Goal: Information Seeking & Learning: Learn about a topic

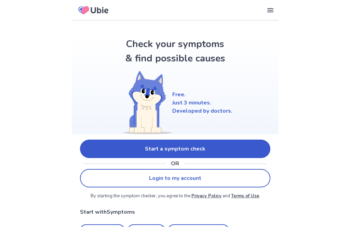
click at [237, 147] on link "Start a symptom check" at bounding box center [175, 149] width 190 height 18
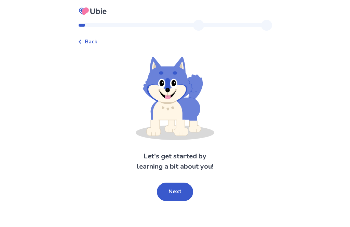
click at [164, 193] on button "Next" at bounding box center [175, 192] width 36 height 18
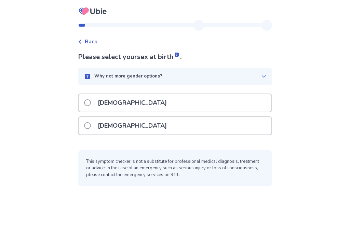
click at [236, 206] on div "Back Please select your sex at birth . Why not more gender options? Male Female…" at bounding box center [175, 113] width 350 height 227
click at [235, 125] on div "[DEMOGRAPHIC_DATA]" at bounding box center [175, 125] width 193 height 17
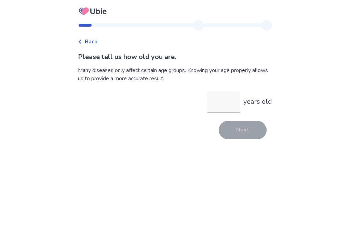
click at [218, 104] on input "years old" at bounding box center [223, 102] width 33 height 22
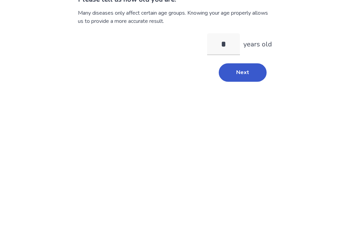
type input "**"
click at [245, 121] on button "Next" at bounding box center [243, 130] width 48 height 18
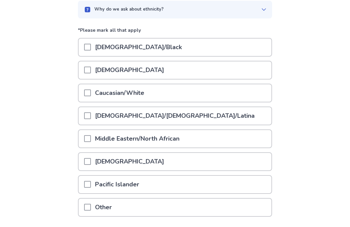
scroll to position [66, 0]
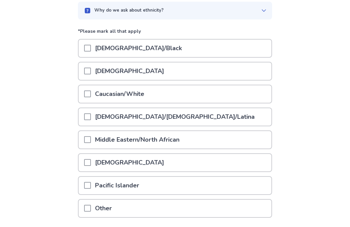
click at [227, 91] on div "Caucasian/White" at bounding box center [175, 93] width 193 height 17
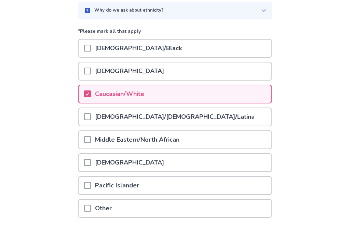
click at [208, 121] on div "Hispanic/Latino/Latina" at bounding box center [175, 116] width 193 height 17
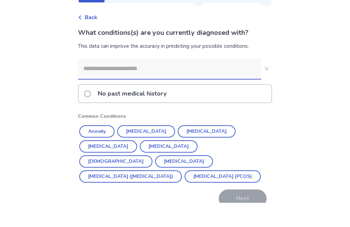
scroll to position [13, 0]
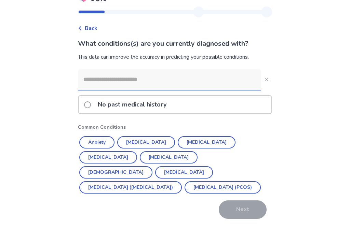
click at [106, 139] on button "Anxiety" at bounding box center [96, 142] width 35 height 12
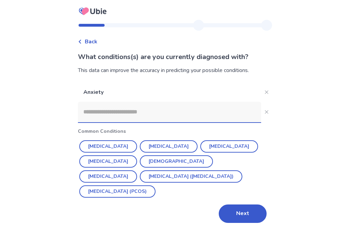
click at [162, 145] on button "Depression" at bounding box center [169, 147] width 58 height 12
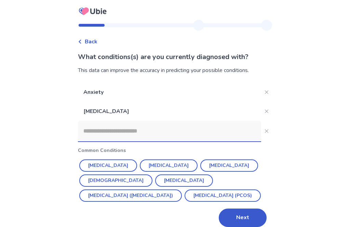
click at [236, 221] on button "Next" at bounding box center [243, 218] width 48 height 18
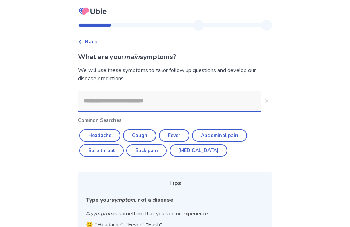
click at [229, 105] on input at bounding box center [169, 101] width 183 height 21
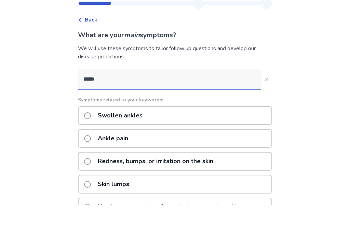
type input "*****"
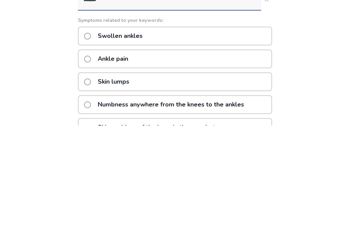
click at [221, 151] on div "Ankle pain" at bounding box center [175, 160] width 194 height 19
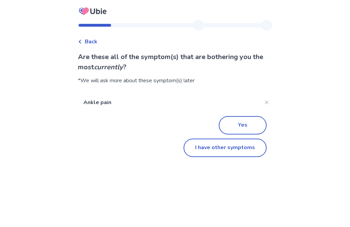
click at [219, 152] on button "I have other symptoms" at bounding box center [225, 148] width 83 height 18
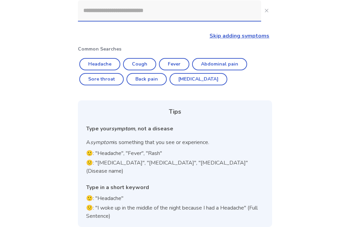
click at [196, 15] on input at bounding box center [169, 10] width 183 height 21
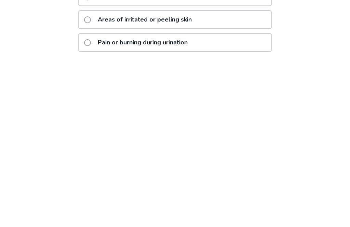
scroll to position [38, 0]
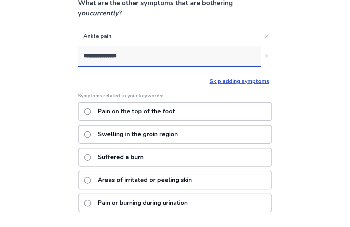
type input "**********"
click at [263, 66] on button "**********" at bounding box center [266, 71] width 11 height 11
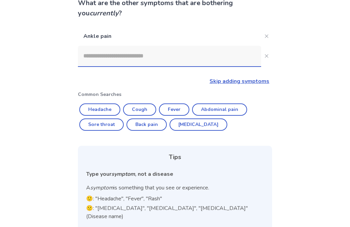
click at [241, 53] on input at bounding box center [169, 56] width 183 height 21
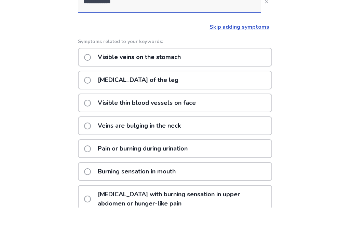
scroll to position [83, 0]
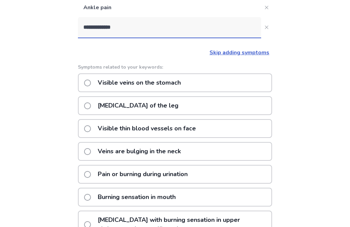
type input "**********"
click at [265, 26] on icon "Close" at bounding box center [266, 27] width 3 height 3
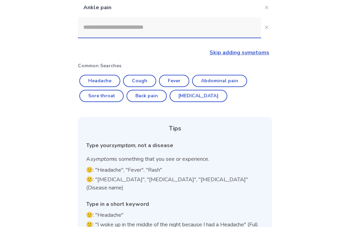
click at [215, 31] on input at bounding box center [169, 27] width 183 height 21
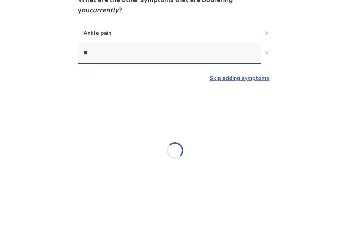
scroll to position [22, 0]
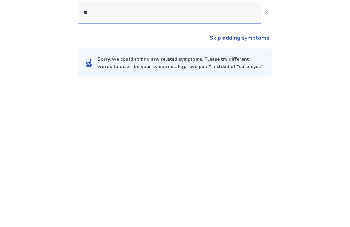
type input "*"
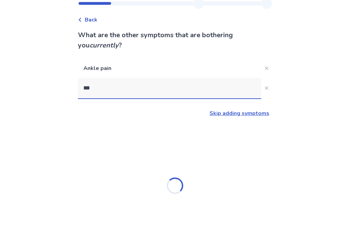
type input "****"
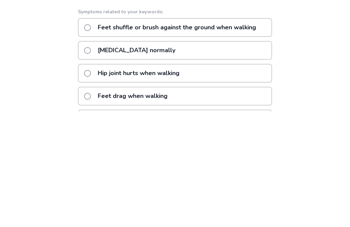
click at [250, 157] on div "Difficulty walking normally" at bounding box center [175, 166] width 194 height 19
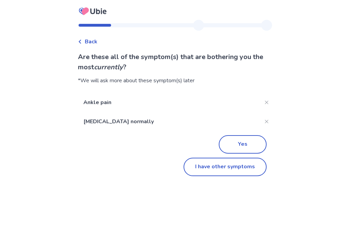
click at [218, 165] on button "I have other symptoms" at bounding box center [225, 167] width 83 height 18
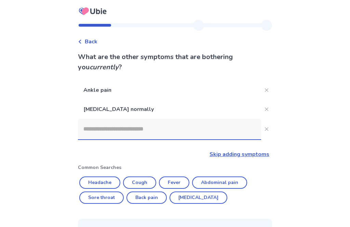
scroll to position [119, 0]
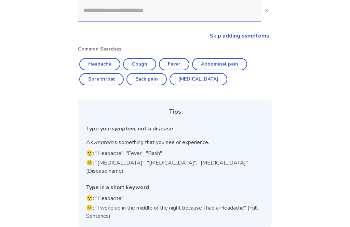
click at [238, 17] on input at bounding box center [169, 10] width 183 height 21
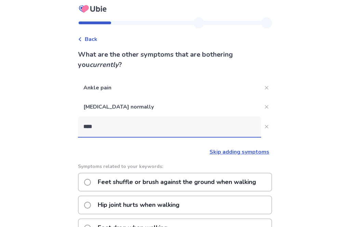
scroll to position [0, 0]
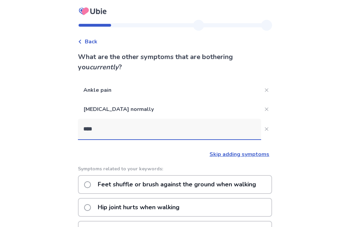
click at [215, 131] on input "****" at bounding box center [169, 129] width 183 height 21
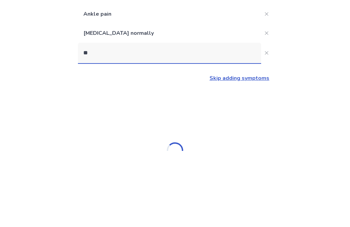
type input "*"
type input "****"
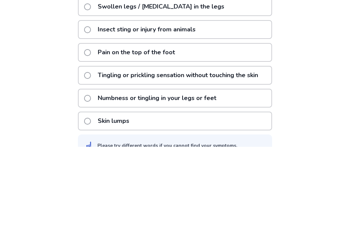
scroll to position [170, 0]
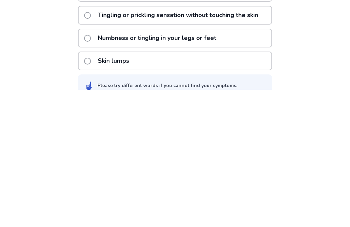
click at [211, 167] on p "Numbness or tingling in your legs or feet" at bounding box center [157, 175] width 127 height 17
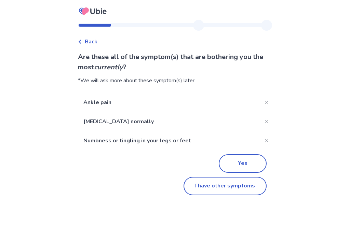
click at [247, 163] on button "Yes" at bounding box center [243, 164] width 48 height 18
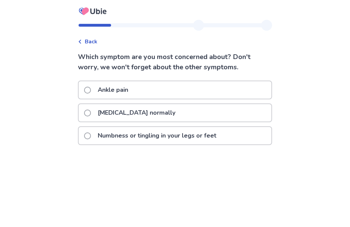
click at [233, 107] on div "Difficulty walking normally" at bounding box center [175, 112] width 193 height 17
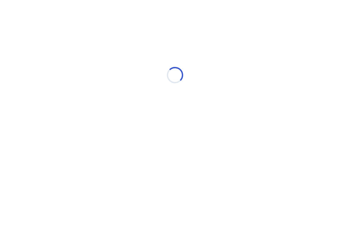
click at [236, 87] on div "Loading..." at bounding box center [175, 75] width 194 height 137
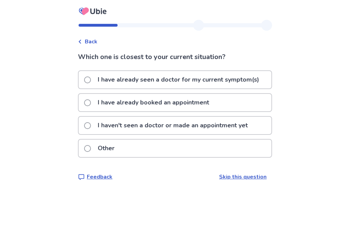
click at [237, 101] on div "I have already booked an appointment" at bounding box center [175, 102] width 193 height 17
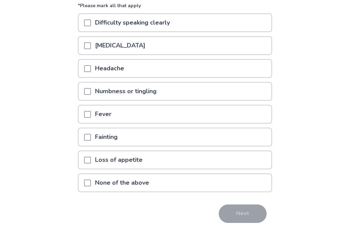
scroll to position [80, 0]
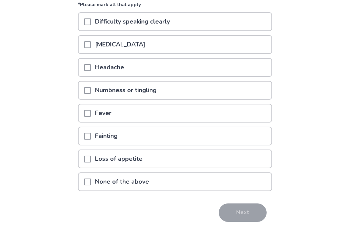
click at [227, 89] on div "Numbness or tingling" at bounding box center [175, 90] width 193 height 17
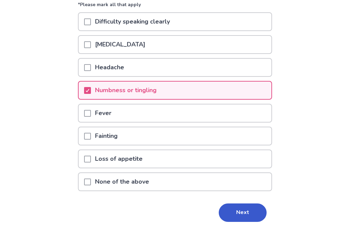
click at [228, 186] on div "None of the above" at bounding box center [175, 181] width 193 height 17
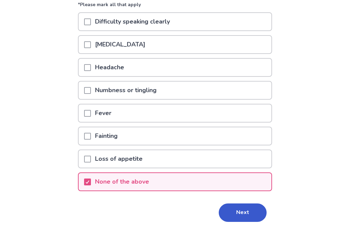
click at [240, 95] on div "Numbness or tingling" at bounding box center [175, 90] width 193 height 17
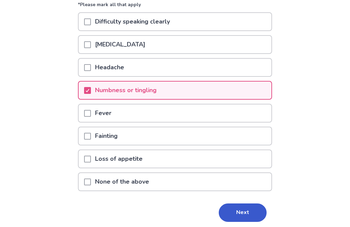
click at [225, 122] on div "Fever" at bounding box center [175, 113] width 193 height 17
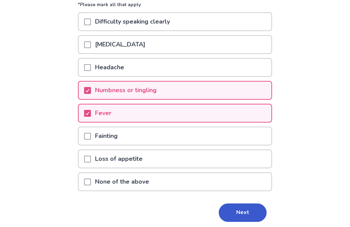
click at [221, 121] on div "Fever" at bounding box center [175, 113] width 193 height 17
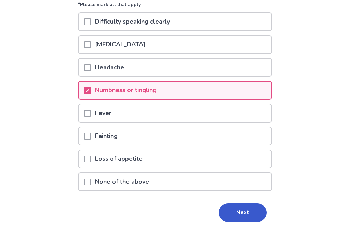
click at [241, 213] on button "Next" at bounding box center [243, 213] width 48 height 18
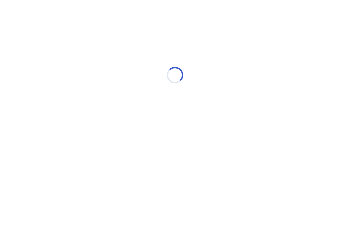
select select "*"
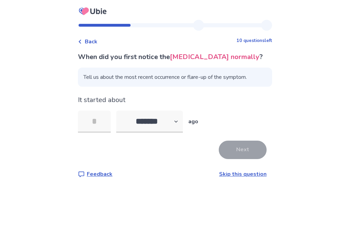
click at [105, 124] on input "tel" at bounding box center [94, 122] width 33 height 22
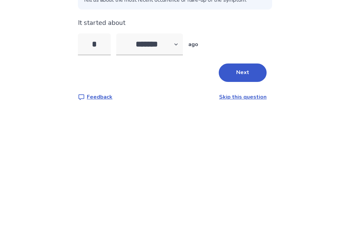
type input "*"
click at [245, 111] on div "* ******* ****** ******* ******** ******* ago" at bounding box center [175, 122] width 194 height 22
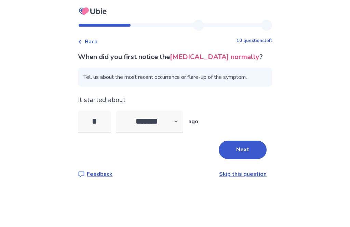
click at [253, 141] on button "Next" at bounding box center [243, 150] width 48 height 18
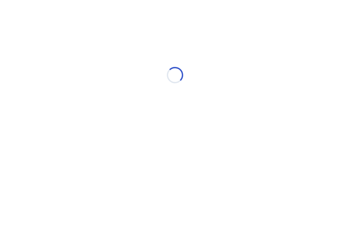
select select "*"
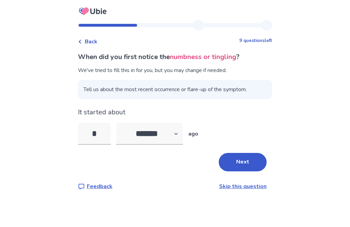
click at [103, 132] on input "*" at bounding box center [94, 134] width 33 height 22
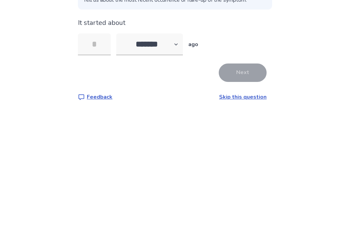
type input "*"
click at [240, 153] on button "Next" at bounding box center [243, 162] width 48 height 18
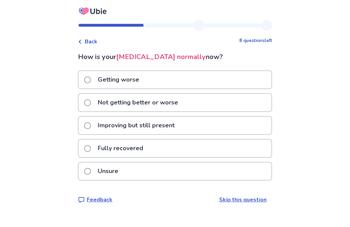
click at [230, 98] on div "Not getting better or worse" at bounding box center [175, 102] width 193 height 17
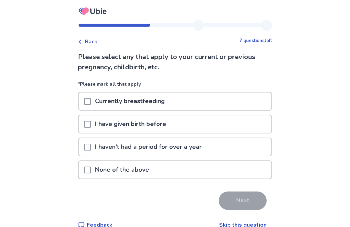
click at [211, 168] on div "None of the above" at bounding box center [175, 169] width 193 height 17
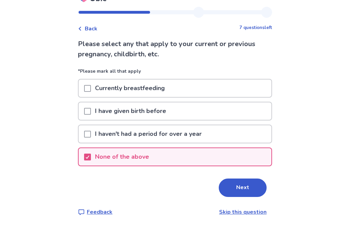
scroll to position [22, 0]
click at [229, 180] on button "Next" at bounding box center [243, 188] width 48 height 18
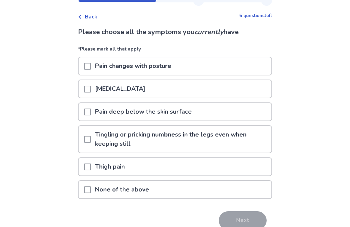
scroll to position [36, 0]
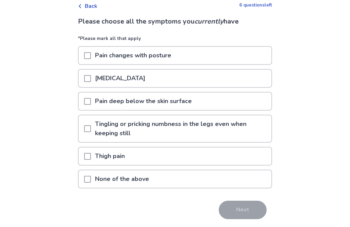
click at [175, 122] on p "Tingling or pricking numbness in the legs even when keeping still" at bounding box center [181, 129] width 181 height 27
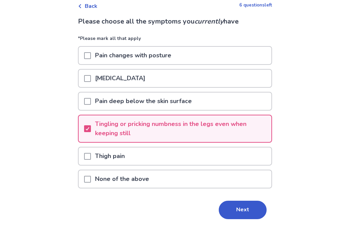
click at [170, 135] on p "Tingling or pricking numbness in the legs even when keeping still" at bounding box center [181, 129] width 181 height 27
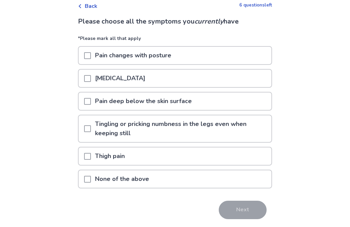
click at [234, 52] on div "Pain changes with posture" at bounding box center [175, 55] width 193 height 17
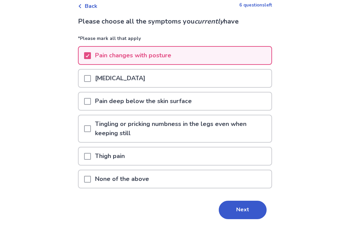
click at [231, 102] on div "Pain deep below the skin surface" at bounding box center [175, 101] width 193 height 17
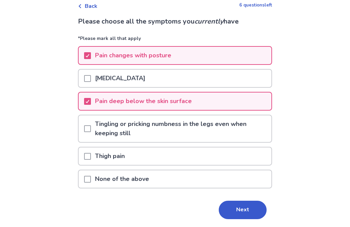
click at [237, 207] on button "Next" at bounding box center [243, 210] width 48 height 18
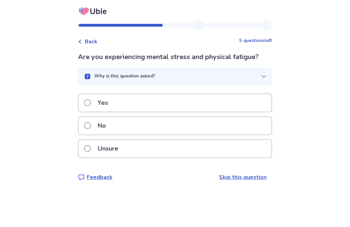
click at [261, 78] on icon "button" at bounding box center [263, 76] width 5 height 5
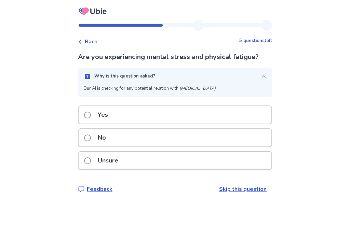
click at [261, 79] on icon "button" at bounding box center [263, 76] width 5 height 5
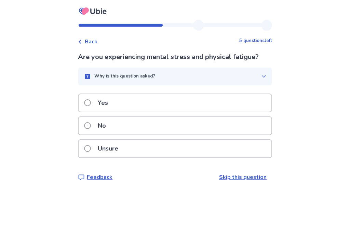
click at [231, 145] on div "Unsure" at bounding box center [175, 148] width 193 height 17
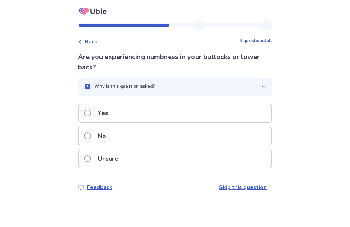
click at [158, 144] on div "No" at bounding box center [175, 136] width 193 height 17
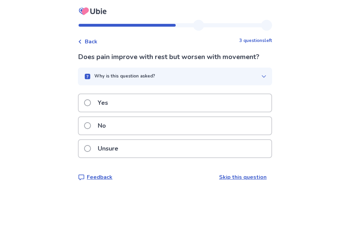
click at [144, 148] on div "Unsure" at bounding box center [175, 148] width 193 height 17
click at [160, 154] on div "Unsure" at bounding box center [175, 148] width 193 height 17
click at [236, 125] on div "No" at bounding box center [175, 125] width 193 height 17
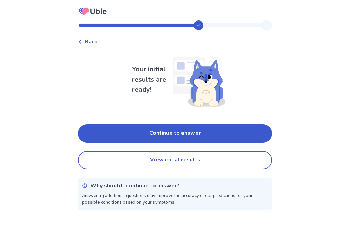
click at [244, 133] on button "Continue to answer" at bounding box center [175, 133] width 194 height 18
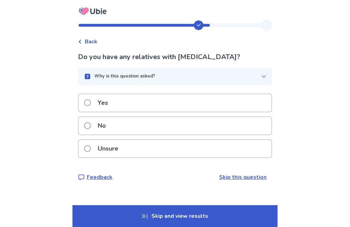
click at [91, 38] on span "Back" at bounding box center [91, 42] width 13 height 8
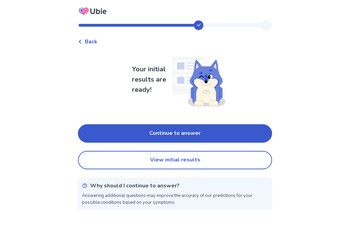
click at [204, 164] on button "View initial results" at bounding box center [175, 160] width 194 height 18
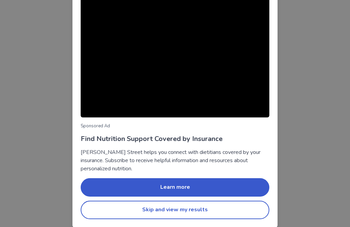
scroll to position [57, 0]
click at [243, 209] on button "Skip and view my results" at bounding box center [175, 210] width 189 height 18
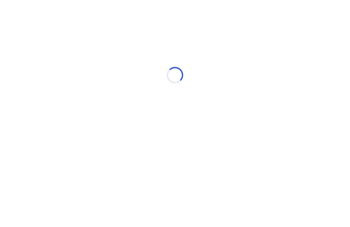
select select "*"
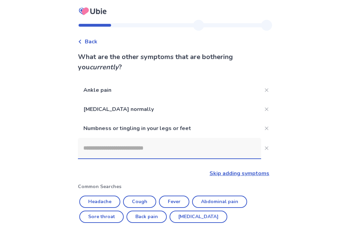
scroll to position [138, 0]
